Goal: Information Seeking & Learning: Find contact information

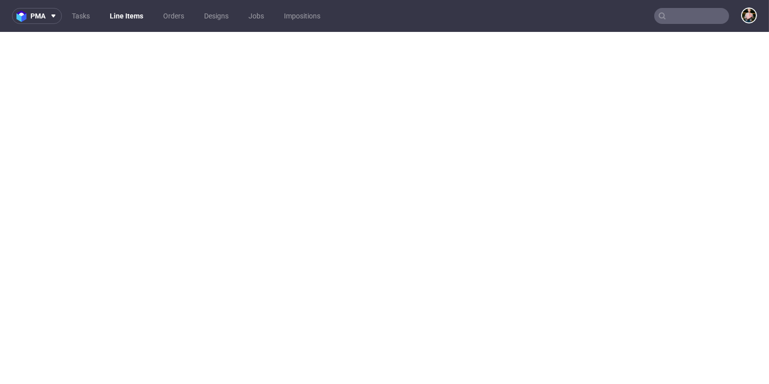
select select "in_progress"
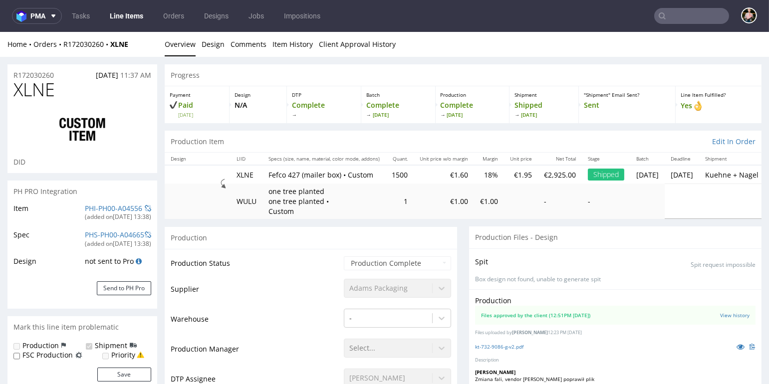
click at [677, 12] on input "text" at bounding box center [691, 16] width 75 height 16
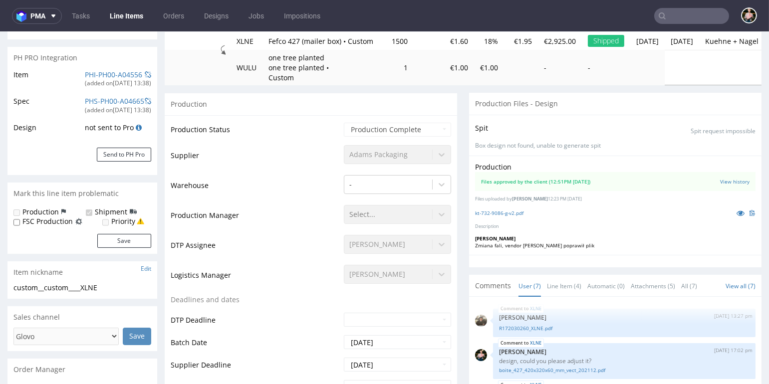
scroll to position [8, 0]
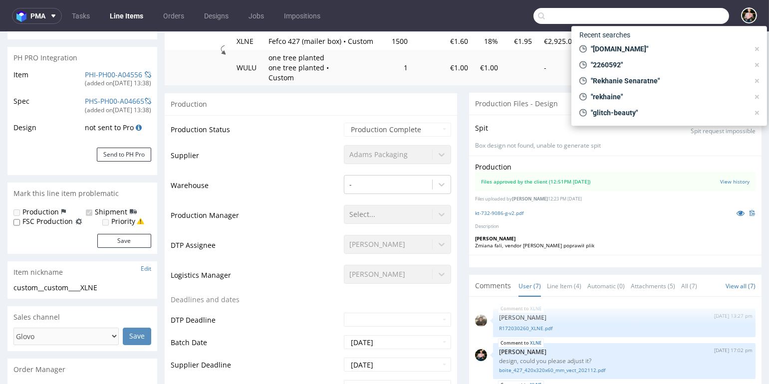
paste input "R162987520"
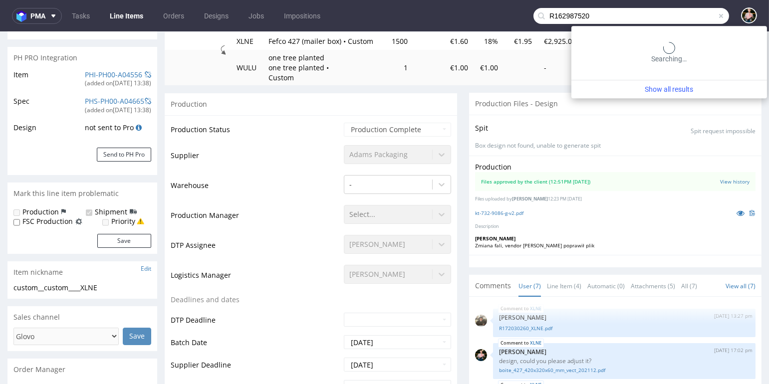
type input "R162987520"
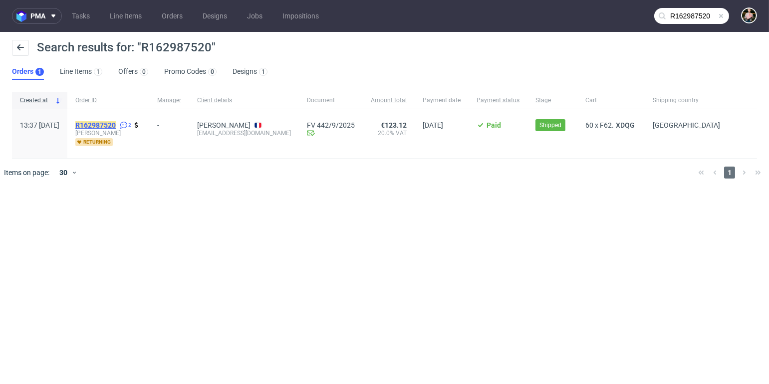
click at [116, 125] on mark "R162987520" at bounding box center [95, 125] width 40 height 8
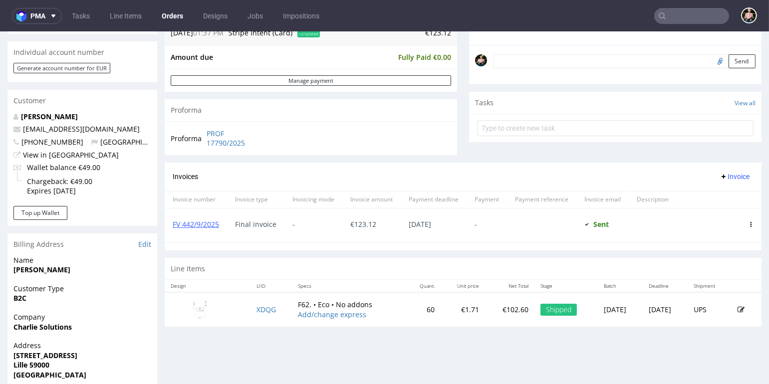
scroll to position [299, 0]
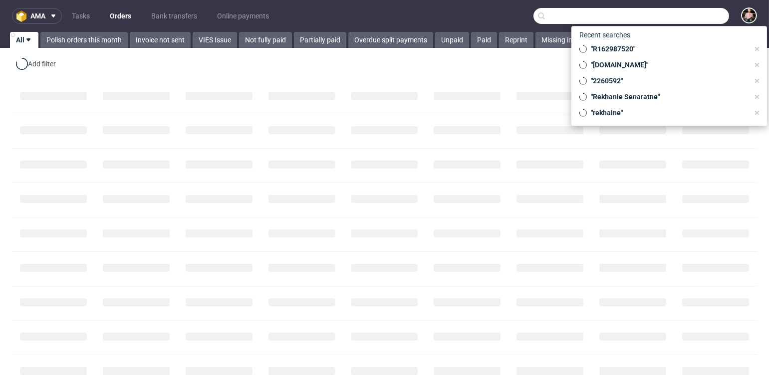
click at [690, 18] on input "text" at bounding box center [632, 16] width 196 height 16
paste input "happykidsbox.com"
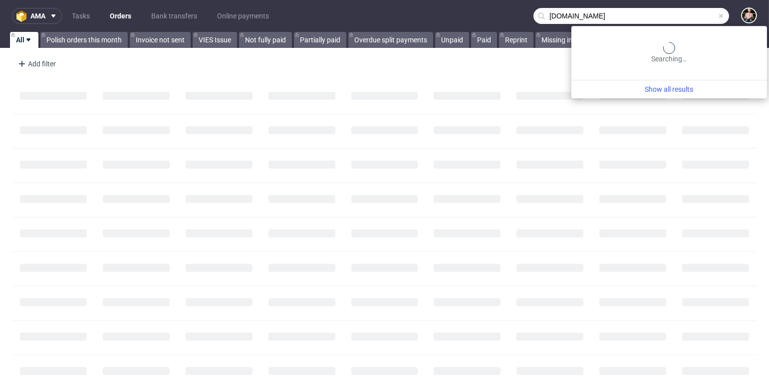
type input "happykidsbox.com"
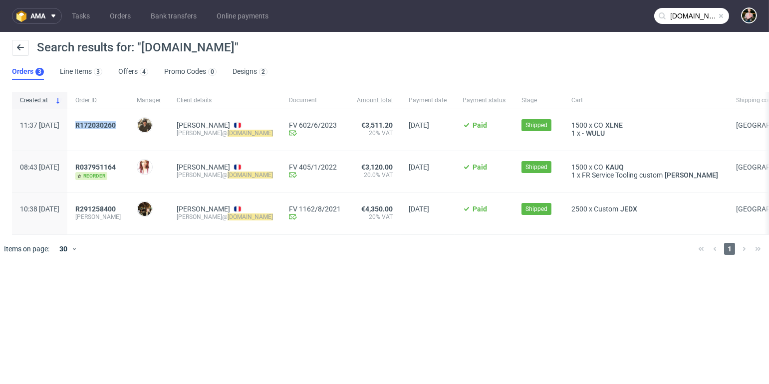
drag, startPoint x: 156, startPoint y: 124, endPoint x: 99, endPoint y: 125, distance: 57.4
click at [99, 125] on div "R172030260" at bounding box center [97, 129] width 61 height 41
copy span "R172030260"
click at [111, 125] on span "R172030260" at bounding box center [95, 125] width 40 height 8
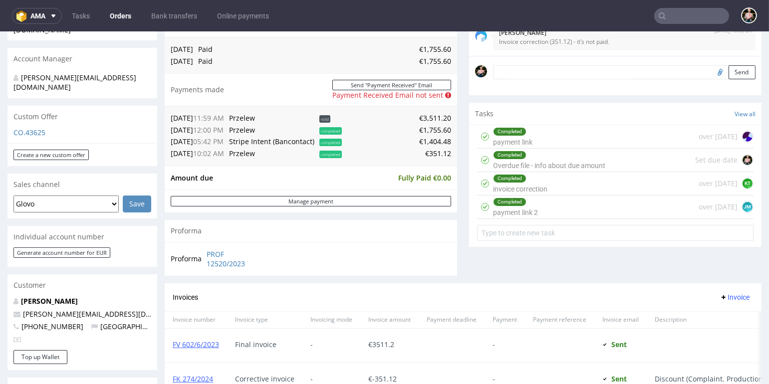
scroll to position [287, 0]
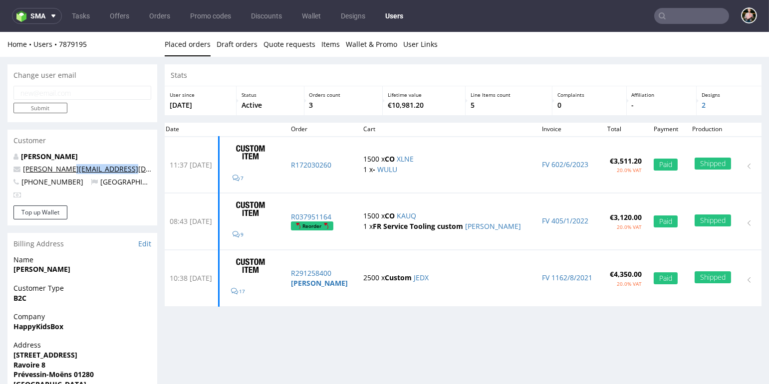
drag, startPoint x: 136, startPoint y: 167, endPoint x: 68, endPoint y: 171, distance: 68.0
click at [68, 171] on p "[PERSON_NAME][EMAIL_ADDRESS][DOMAIN_NAME]" at bounding box center [82, 169] width 138 height 10
copy link "happykidsbox.com"
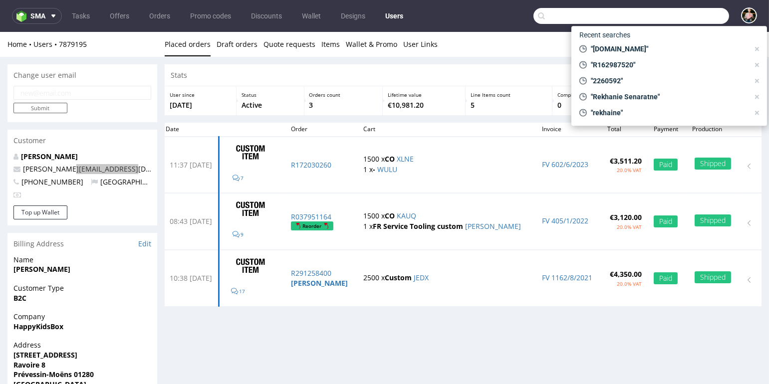
click at [681, 12] on input "text" at bounding box center [632, 16] width 196 height 16
paste input "happykidsbox.com"
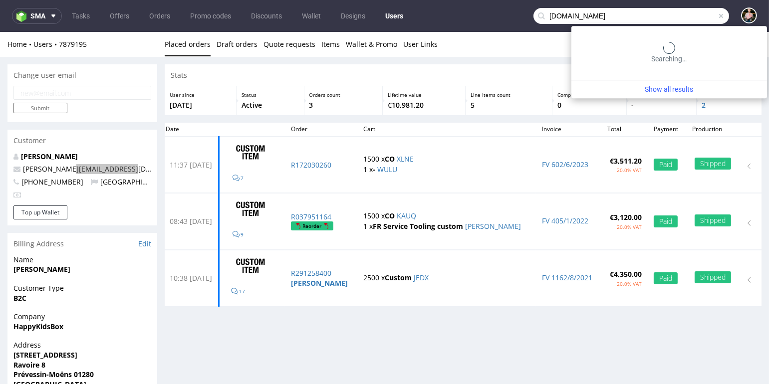
type input "happykidsbox.com"
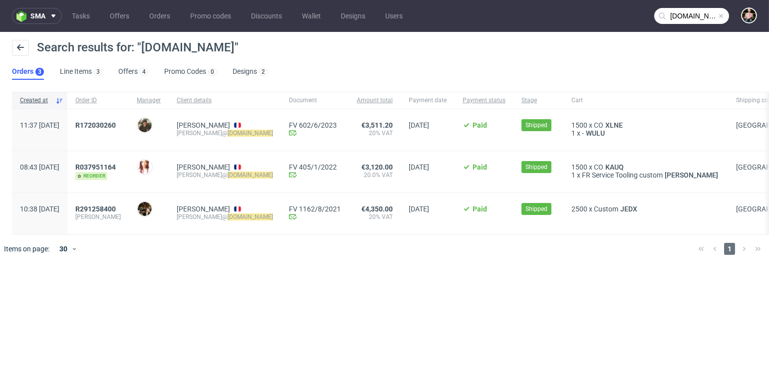
click at [722, 15] on span at bounding box center [721, 16] width 8 height 8
click at [709, 15] on input "text" at bounding box center [691, 16] width 75 height 16
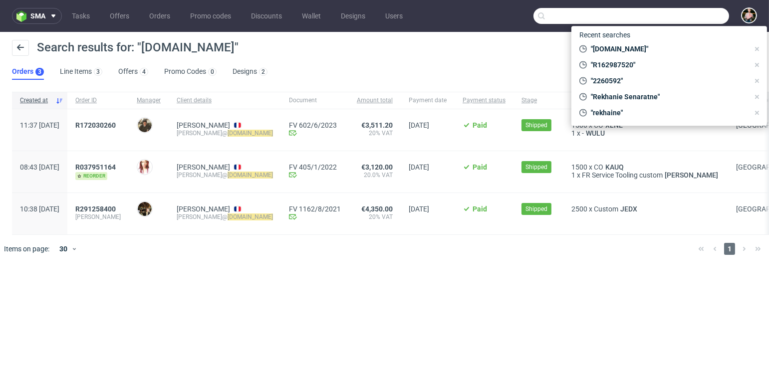
paste input "minutemanpress.com"
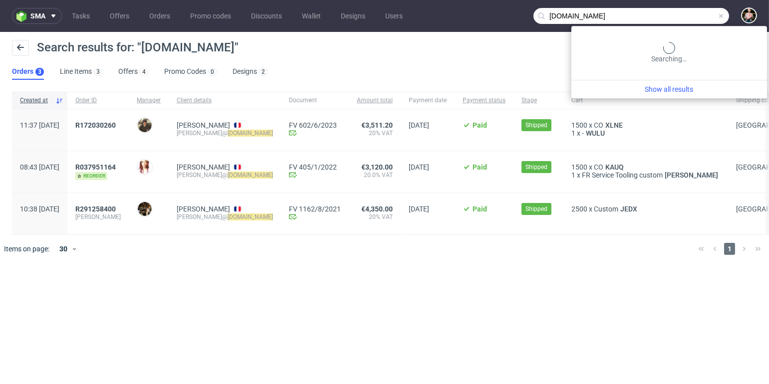
type input "minutemanpress.com"
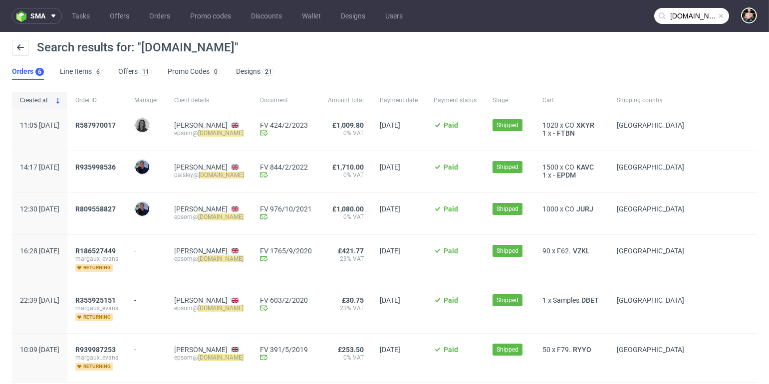
drag, startPoint x: 203, startPoint y: 134, endPoint x: 288, endPoint y: 134, distance: 84.9
click at [252, 134] on div "Margaux Evans epsom@ minutemanpress.com" at bounding box center [209, 129] width 86 height 41
copy div "epsom@ minutemanpress.com"
